Goal: Check status

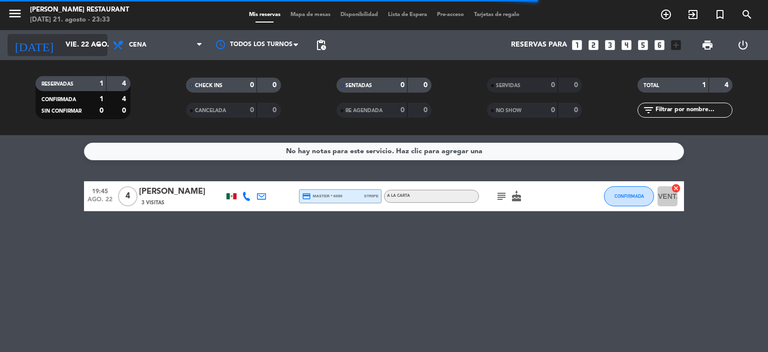
click at [61, 43] on input "vie. 22 ago." at bounding box center [108, 45] width 95 height 18
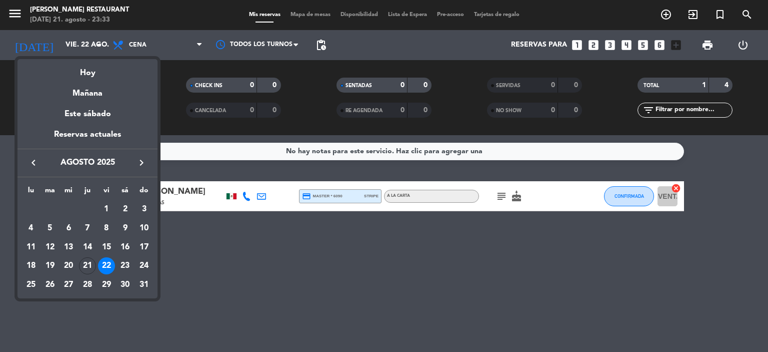
click at [145, 163] on icon "keyboard_arrow_right" at bounding box center [142, 163] width 12 height 12
click at [32, 266] on div "17" at bounding box center [31, 265] width 17 height 17
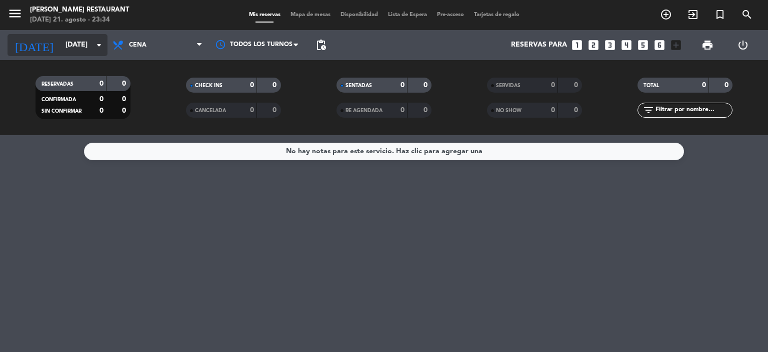
click at [61, 44] on input "[DATE]" at bounding box center [108, 45] width 95 height 18
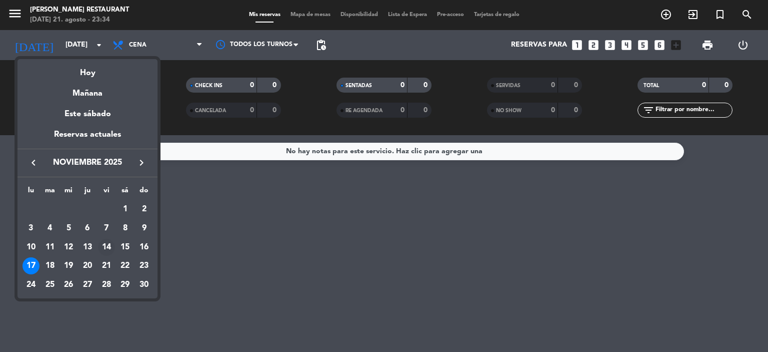
click at [108, 247] on div "14" at bounding box center [106, 247] width 17 height 17
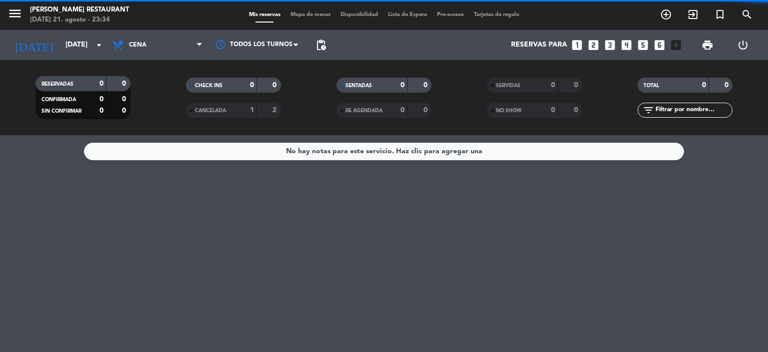
click at [220, 110] on span "CANCELADA" at bounding box center [210, 110] width 31 height 5
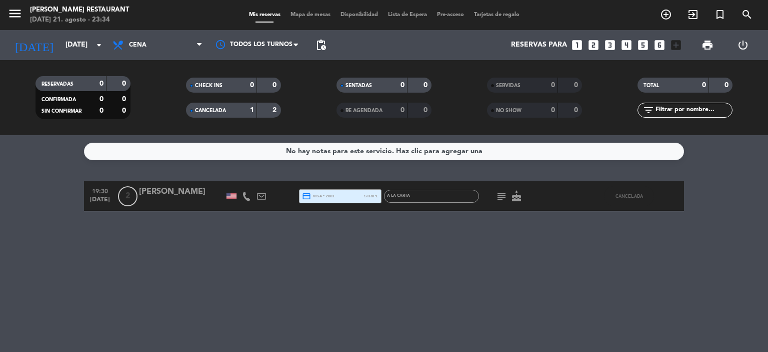
click at [244, 197] on icon at bounding box center [246, 196] width 9 height 9
click at [224, 236] on div "No hay notas para este servicio. Haz clic para agregar una 19:30 [DATE] 2 [PERS…" at bounding box center [384, 243] width 768 height 217
click at [233, 109] on div "CANCELADA" at bounding box center [212, 111] width 46 height 12
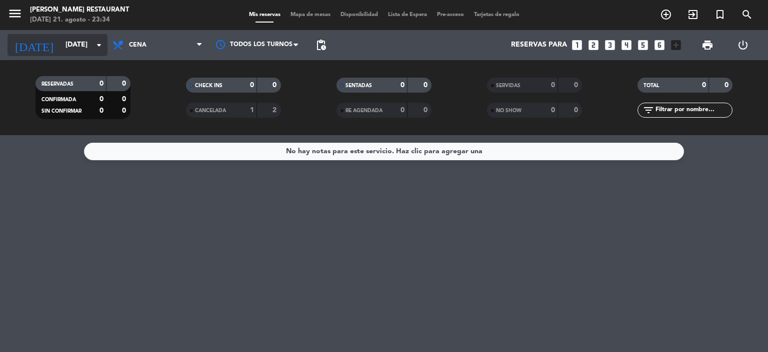
click at [67, 46] on input "[DATE]" at bounding box center [108, 45] width 95 height 18
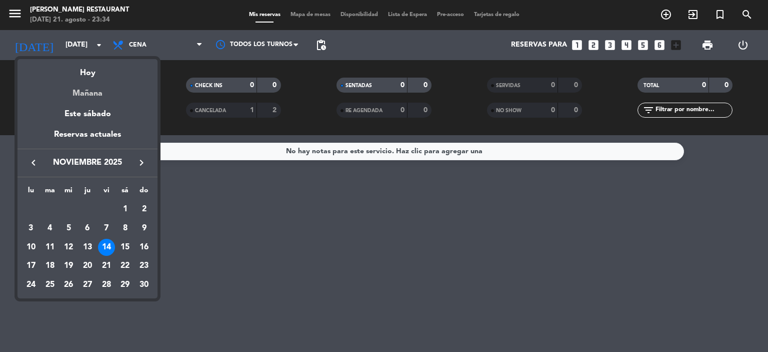
click at [85, 91] on div "Mañana" at bounding box center [88, 90] width 140 height 21
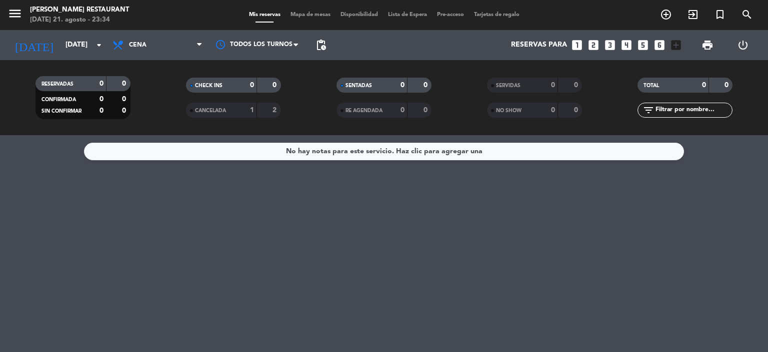
type input "vie. 22 ago."
